Goal: Information Seeking & Learning: Find specific fact

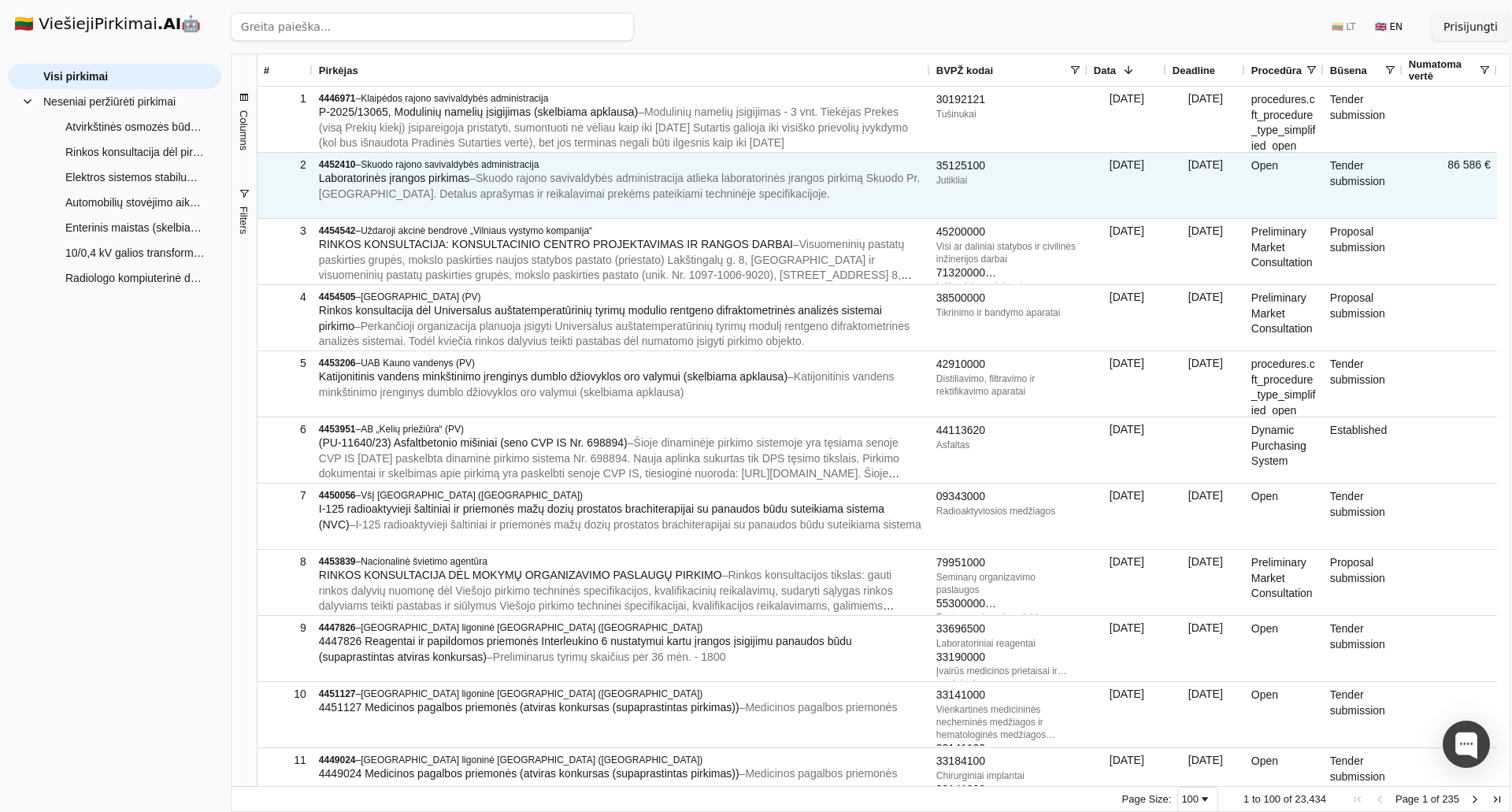
click at [643, 143] on span "– Modulinių namelių įsigijimas - 3 vnt. Tiekėjas Prekes (visą Prekių kiekį) įsi…" at bounding box center [613, 127] width 589 height 43
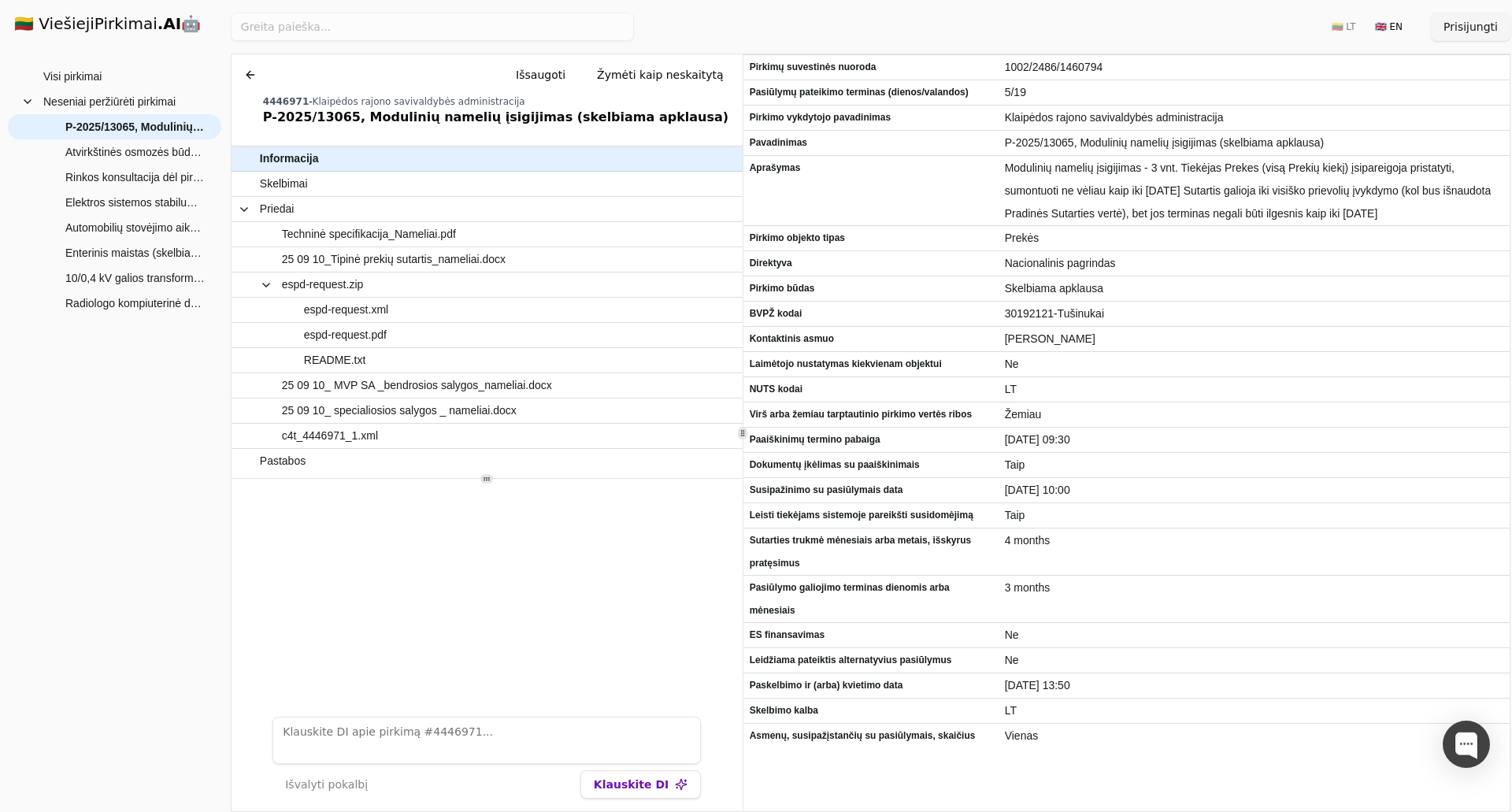
click at [1072, 70] on span "1002/2486/1460794" at bounding box center [1255, 68] width 499 height 23
